Goal: Check status

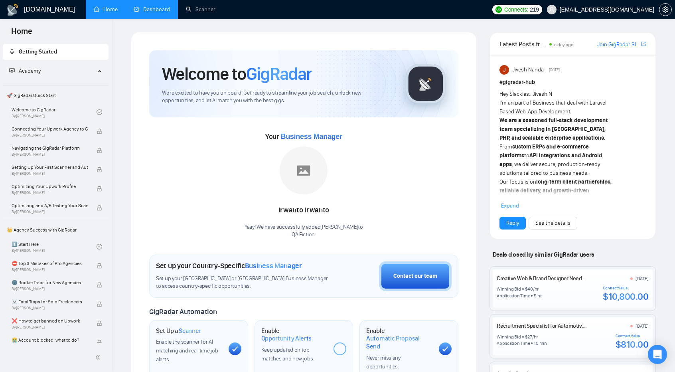
click at [156, 8] on link "Dashboard" at bounding box center [152, 9] width 36 height 7
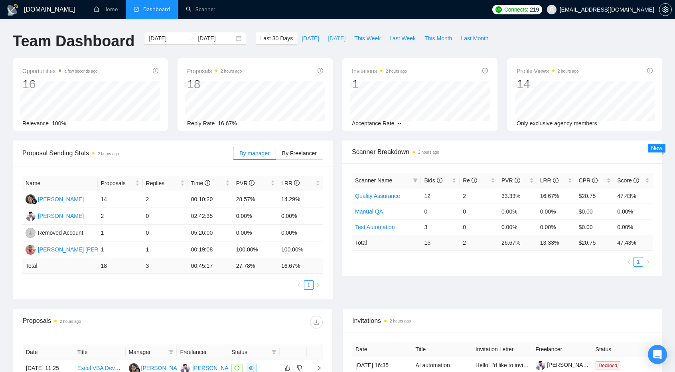
click at [328, 39] on span "[DATE]" at bounding box center [337, 38] width 18 height 9
type input "2025-10-03"
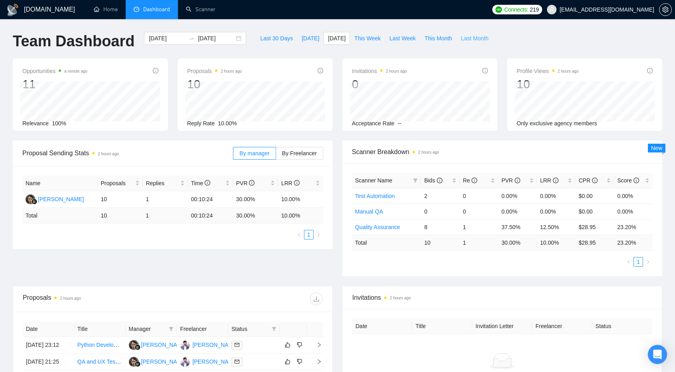
click at [462, 38] on span "Last Month" at bounding box center [475, 38] width 28 height 9
type input "2025-09-01"
type input "2025-09-30"
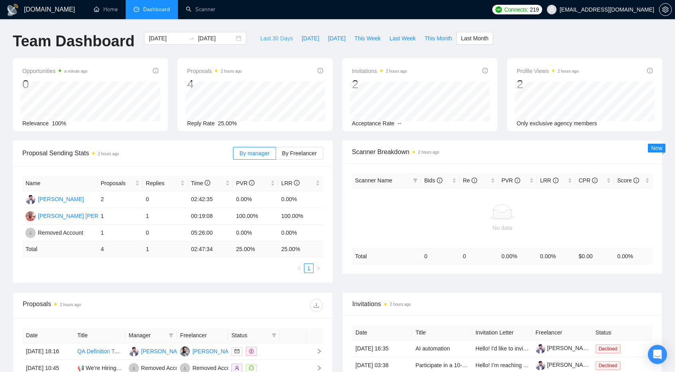
click at [276, 35] on span "Last 30 Days" at bounding box center [276, 38] width 33 height 9
type input "2025-09-04"
type input "2025-10-04"
